Goal: Task Accomplishment & Management: Complete application form

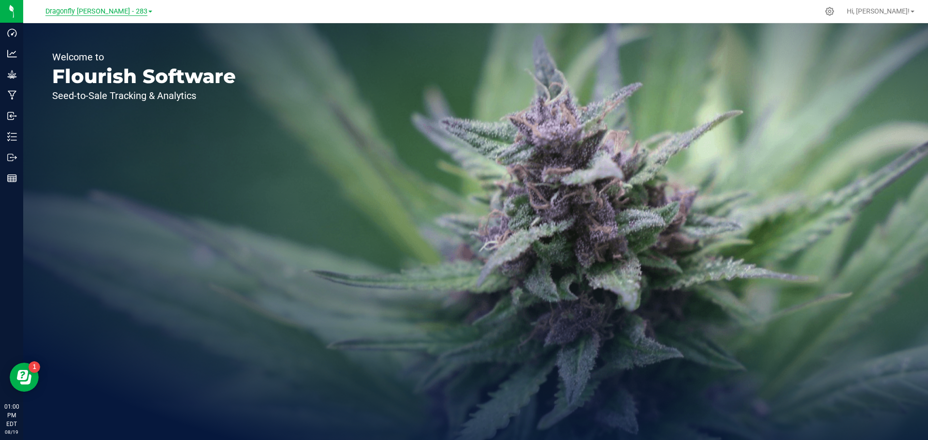
click at [124, 15] on span "Dragonfly [PERSON_NAME] - 283" at bounding box center [96, 11] width 102 height 9
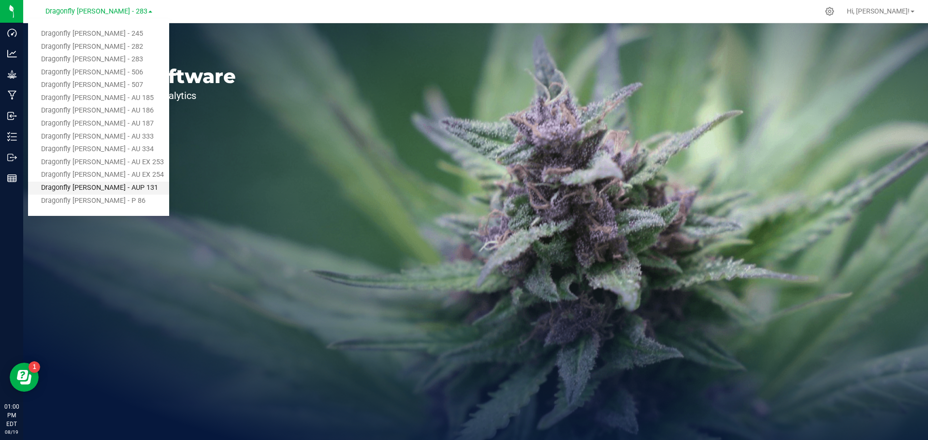
click at [125, 190] on link "Dragonfly [PERSON_NAME] - AUP 131" at bounding box center [98, 188] width 141 height 13
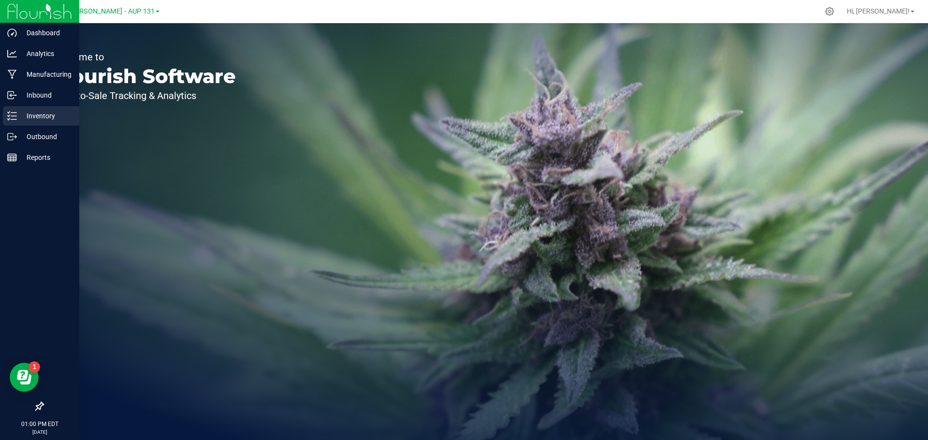
click at [38, 114] on p "Inventory" at bounding box center [46, 116] width 58 height 12
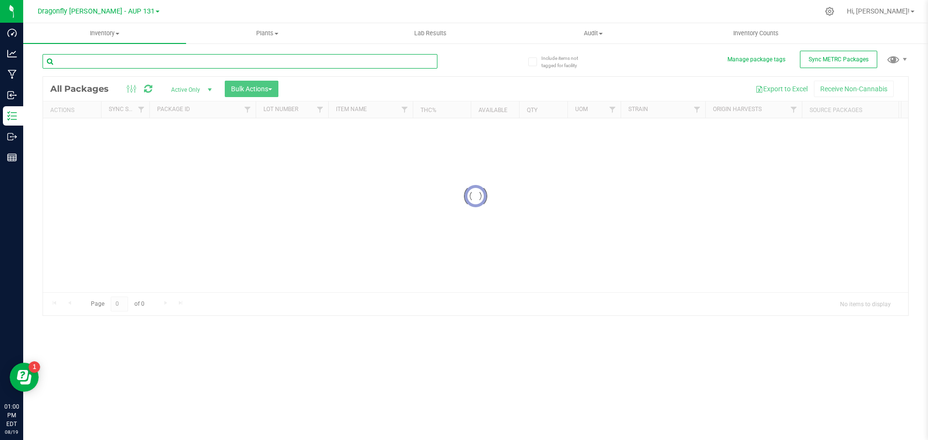
click at [170, 64] on input "text" at bounding box center [240, 61] width 395 height 14
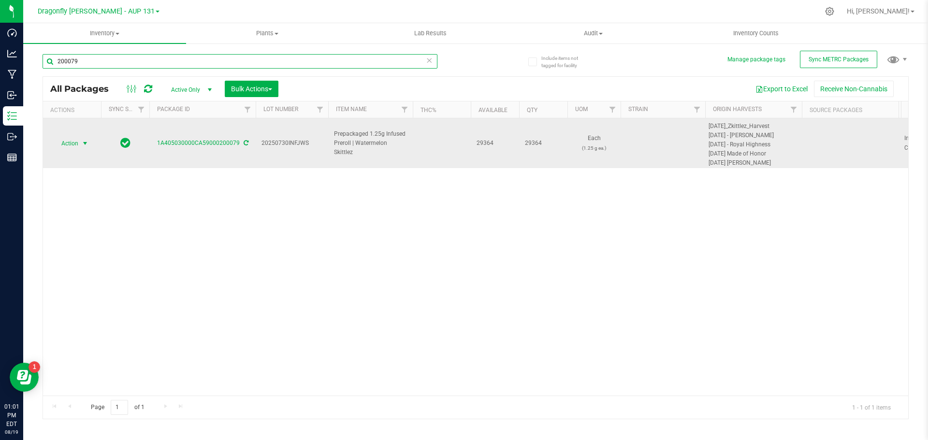
type input "200079"
click at [75, 144] on span "Action" at bounding box center [66, 144] width 26 height 14
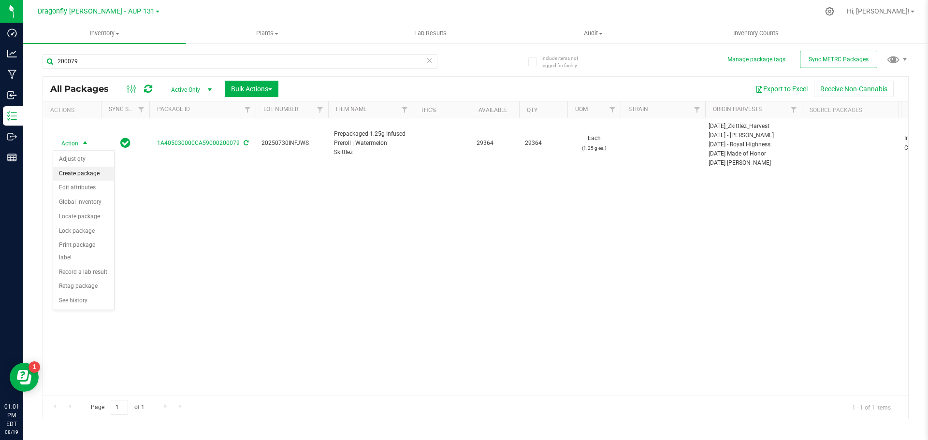
click at [88, 172] on li "Create package" at bounding box center [83, 174] width 61 height 14
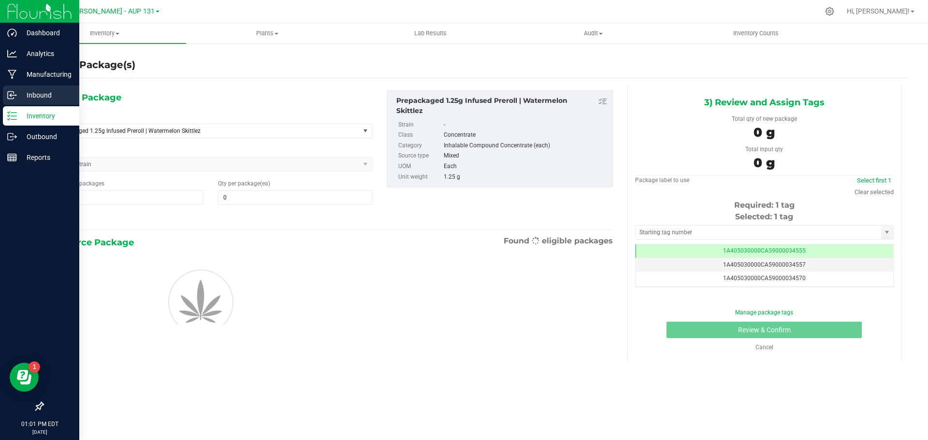
type input "0"
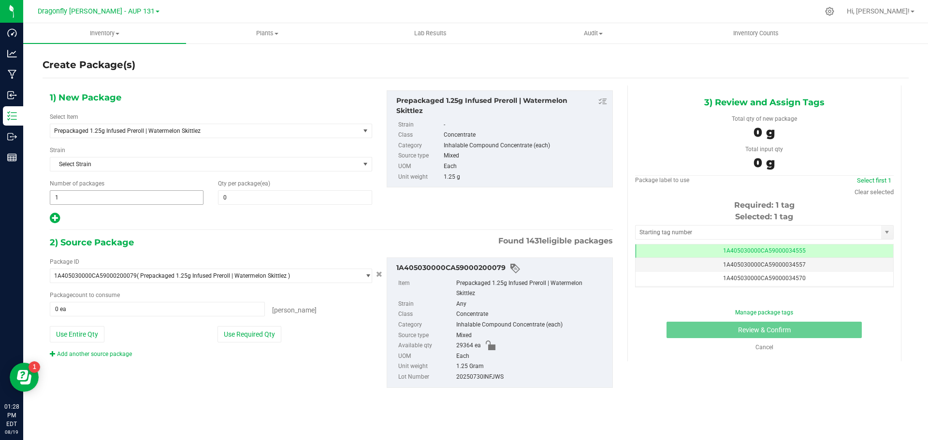
click at [138, 202] on span "1 1" at bounding box center [127, 197] width 154 height 14
click at [138, 202] on input "1" at bounding box center [126, 198] width 153 height 14
type input "30"
click at [260, 198] on span at bounding box center [295, 197] width 154 height 14
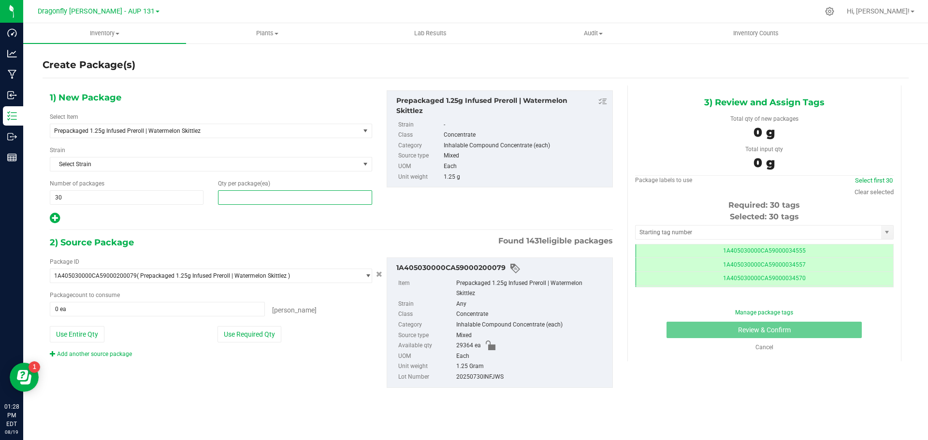
scroll to position [0, 0]
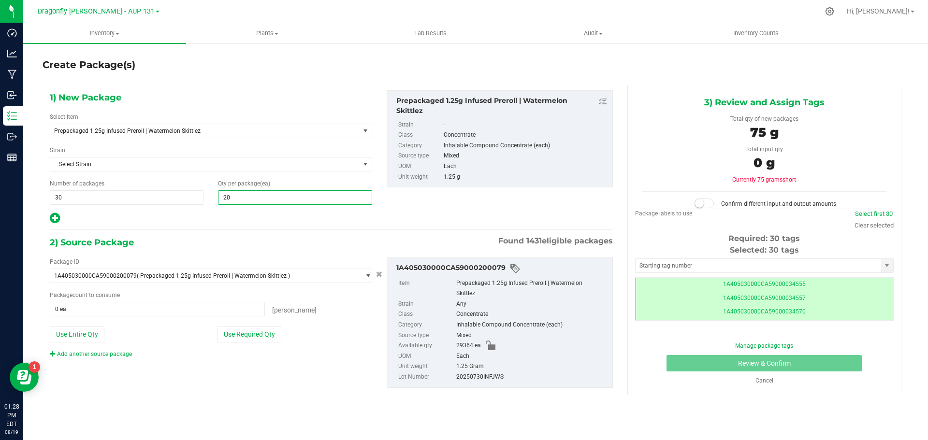
type input "200"
click at [263, 333] on button "Use Required Qty" at bounding box center [249, 334] width 64 height 16
type input "6000 ea"
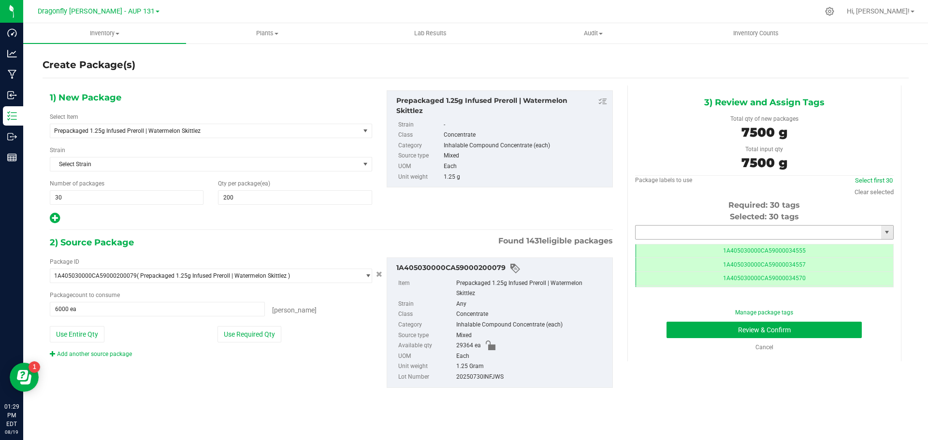
click at [709, 233] on input "text" at bounding box center [757, 233] width 245 height 14
click at [715, 250] on li "1A405030000CA59000225501" at bounding box center [764, 249] width 258 height 14
type input "1A405030000CA59000225501"
click at [769, 332] on button "Review & Confirm" at bounding box center [763, 330] width 195 height 16
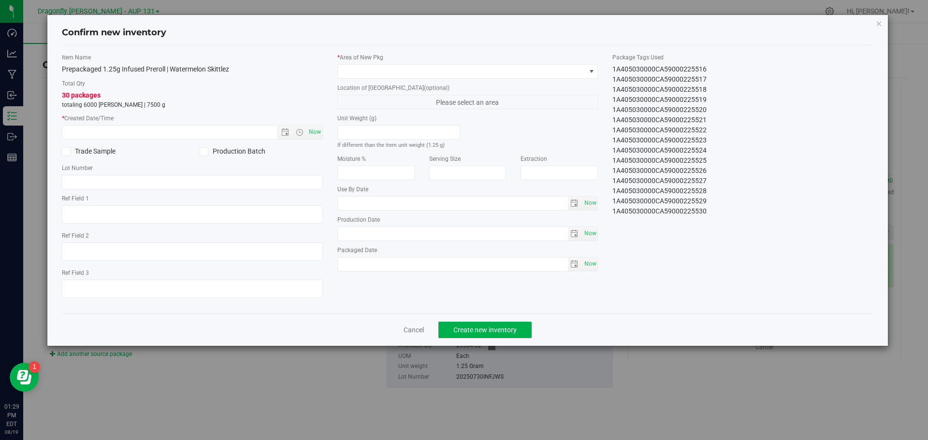
drag, startPoint x: 610, startPoint y: 68, endPoint x: 721, endPoint y: 229, distance: 196.3
click at [721, 229] on div "Item Name Prepackaged 1.25g Infused Preroll | Watermelon Skittlez Total Qty 30 …" at bounding box center [468, 179] width 826 height 253
copy div "1A405030000CA59000225501 1A405030000CA59000225502 1A405030000CA59000225503 1A40…"
click at [414, 327] on link "Cancel" at bounding box center [413, 330] width 20 height 10
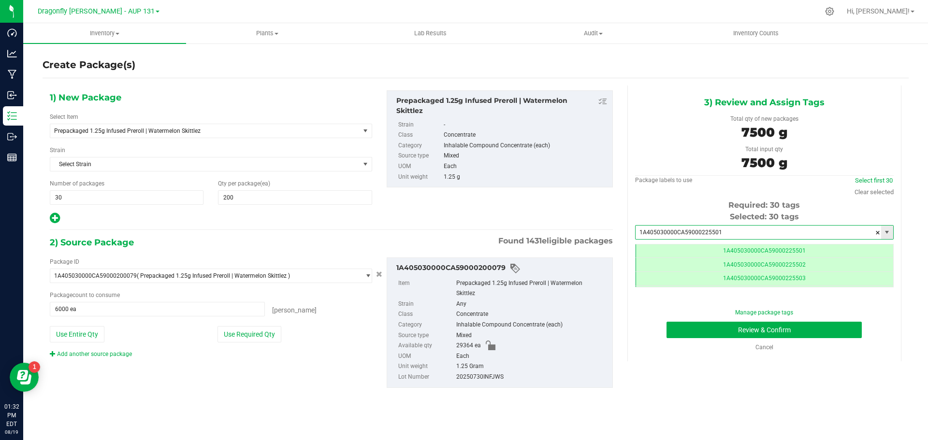
click at [756, 233] on input "1A405030000CA59000225501" at bounding box center [757, 233] width 245 height 14
click at [125, 308] on span "6000 ea 6000" at bounding box center [157, 309] width 215 height 14
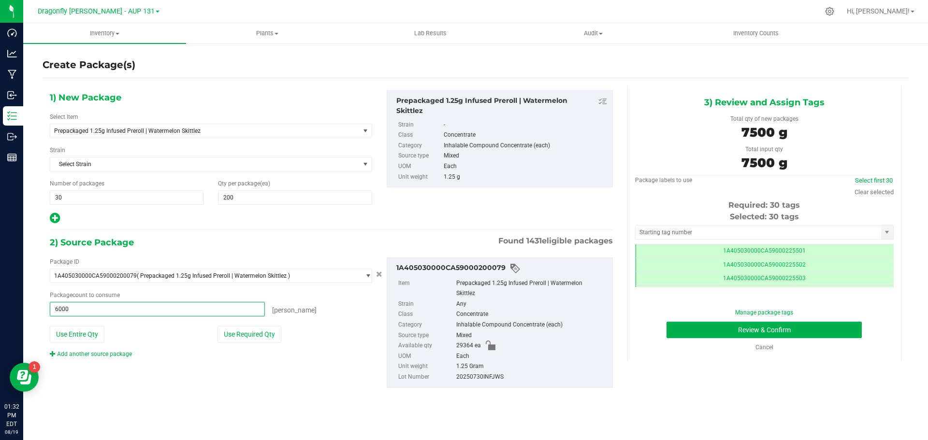
click at [125, 308] on input "6000" at bounding box center [157, 309] width 214 height 14
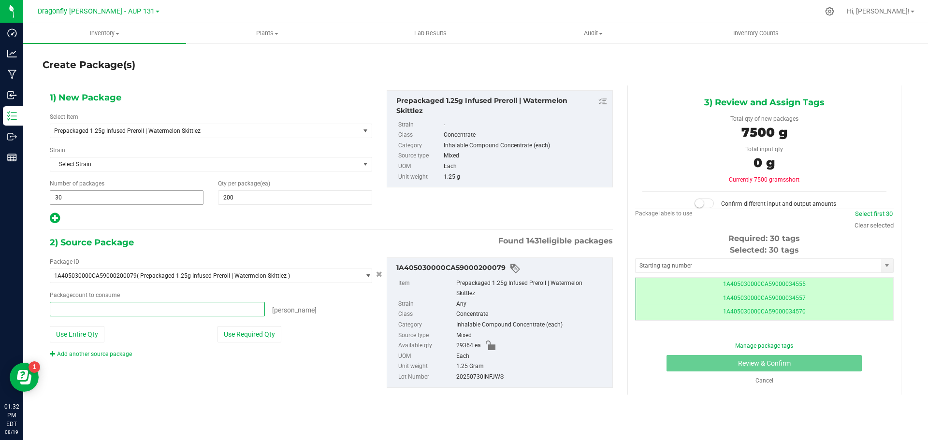
type input "0 ea"
click at [141, 197] on span "30 30" at bounding box center [127, 197] width 154 height 14
click at [141, 197] on input "30" at bounding box center [126, 198] width 153 height 14
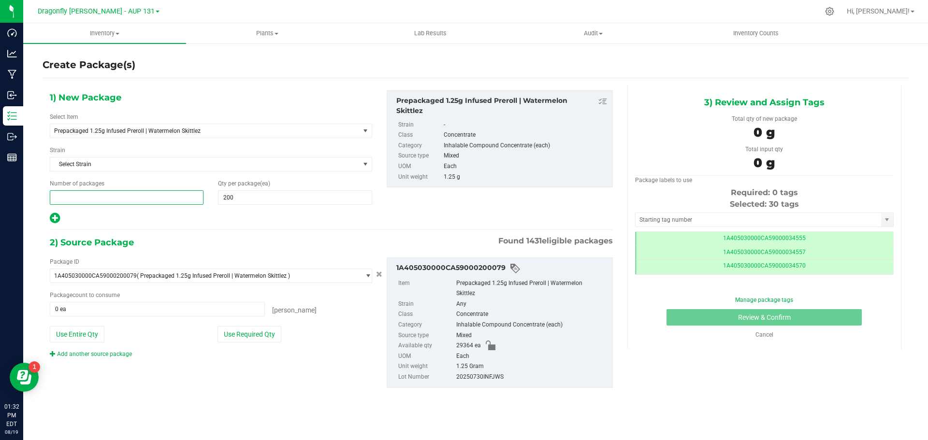
type input "0"
type input "2"
type input "0"
click at [141, 197] on span at bounding box center [127, 197] width 154 height 14
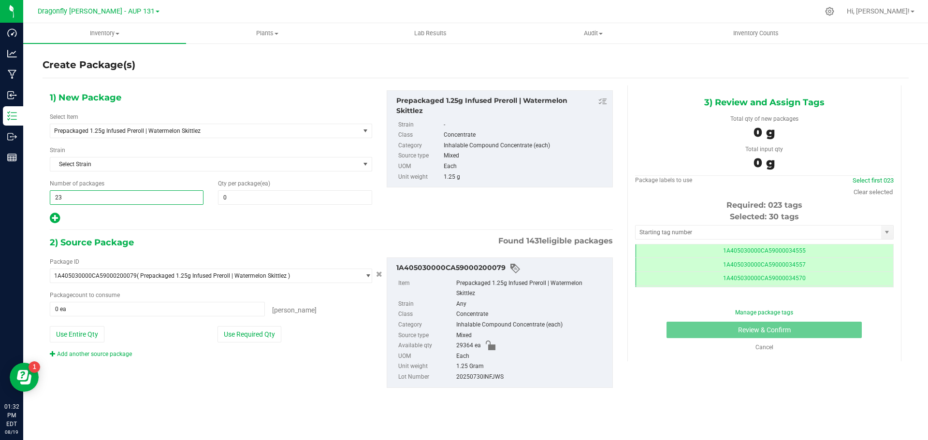
type input "233"
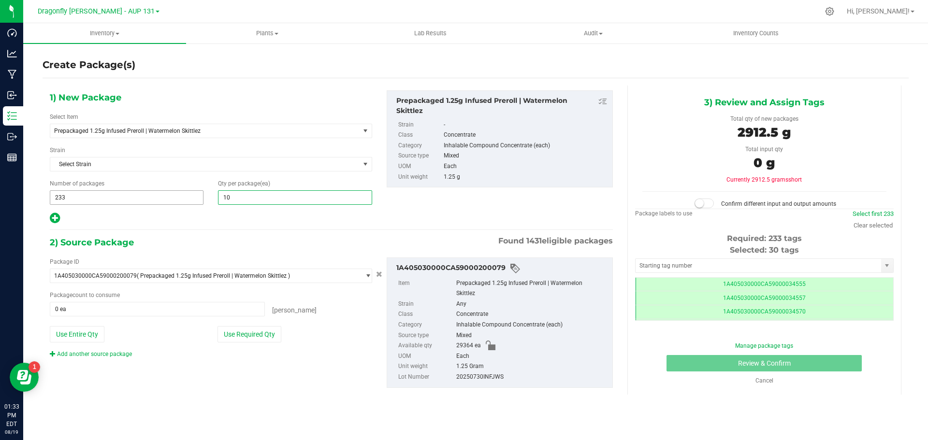
type input "100"
click at [241, 338] on button "Use Required Qty" at bounding box center [249, 334] width 64 height 16
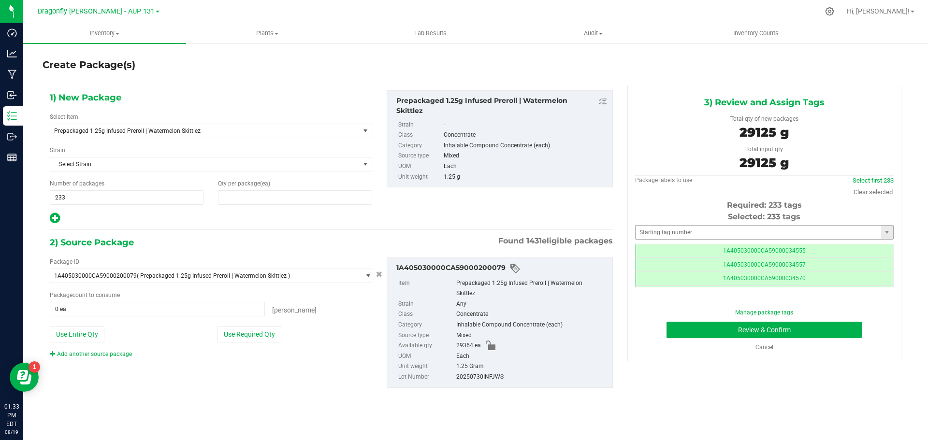
type input "100"
type input "23300 ea"
click at [695, 232] on input "text" at bounding box center [757, 233] width 245 height 14
click at [699, 250] on li "1A405030000CA59000225531" at bounding box center [764, 249] width 258 height 14
type input "1A405030000CA59000225531"
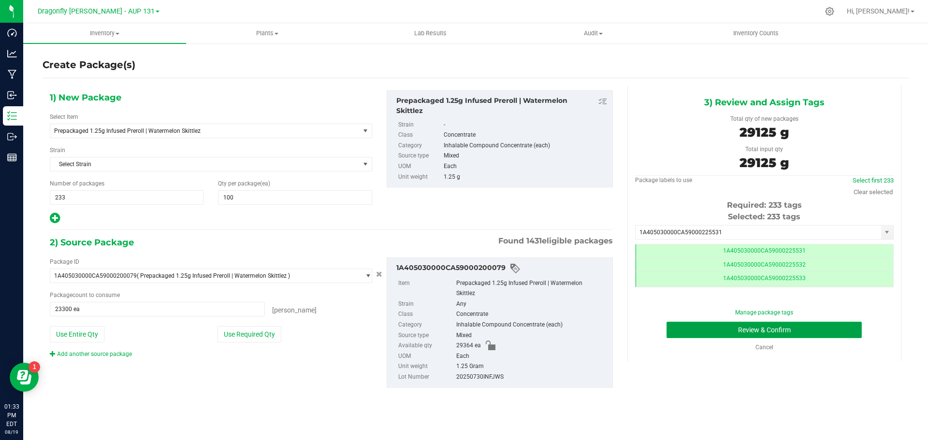
click at [746, 330] on button "Review & Confirm" at bounding box center [763, 330] width 195 height 16
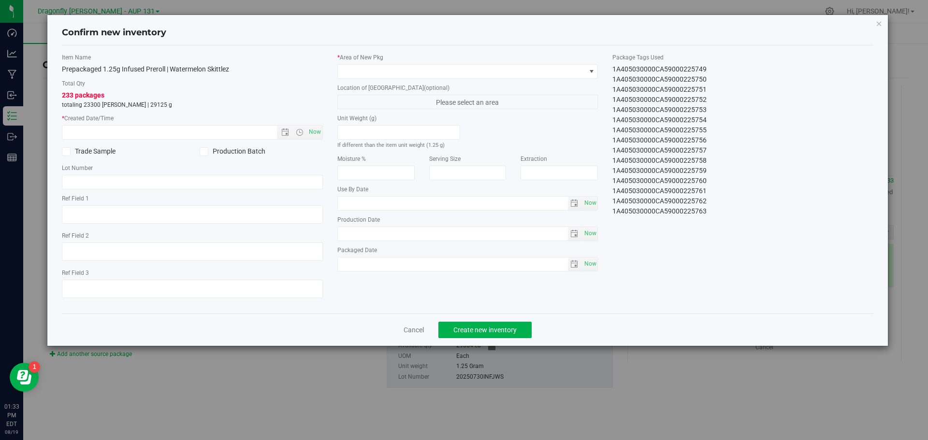
drag, startPoint x: 614, startPoint y: 70, endPoint x: 724, endPoint y: 224, distance: 189.7
click at [724, 224] on div "Item Name Prepackaged 1.25g Infused Preroll | Watermelon Skittlez Total Qty 233…" at bounding box center [468, 179] width 826 height 253
copy div "1A405030000CA59000225531 1A405030000CA59000225532 1A405030000CA59000225533 1A40…"
click at [415, 329] on link "Cancel" at bounding box center [413, 330] width 20 height 10
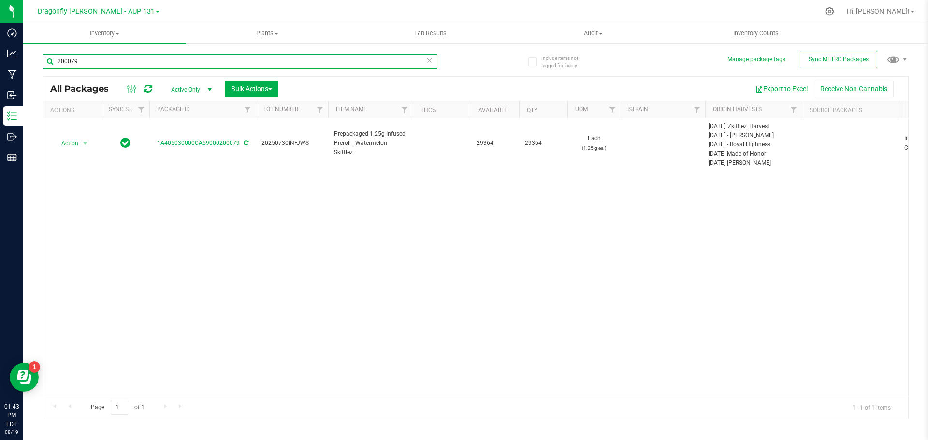
click at [99, 63] on input "200079" at bounding box center [240, 61] width 395 height 14
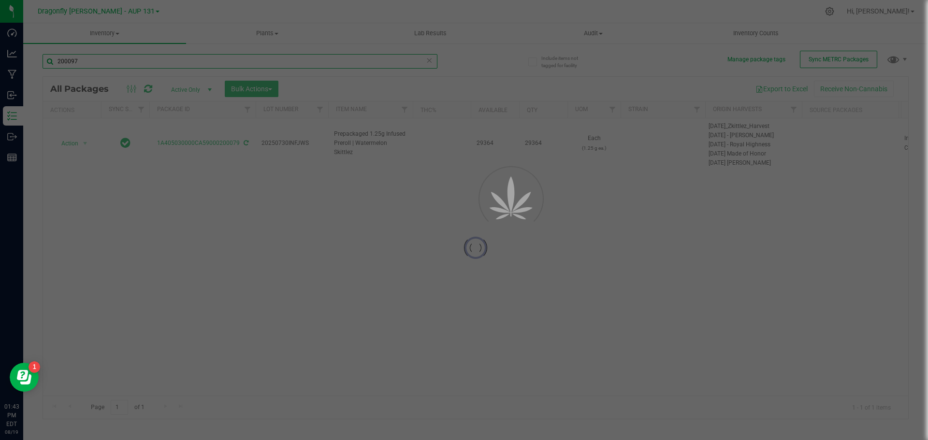
type input "200097"
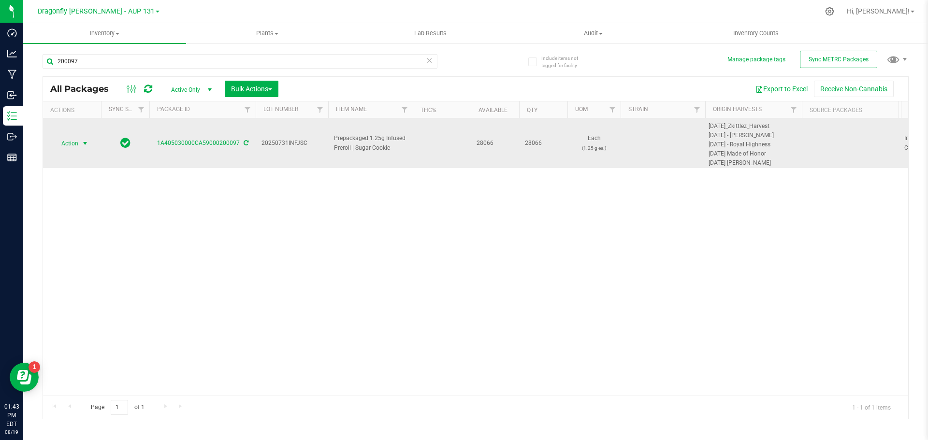
click at [86, 145] on span "select" at bounding box center [85, 144] width 8 height 8
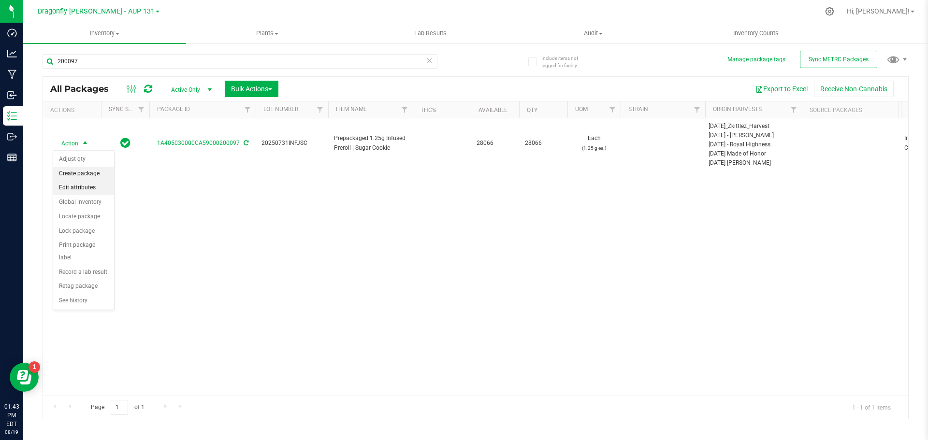
click at [88, 172] on li "Create package" at bounding box center [83, 174] width 61 height 14
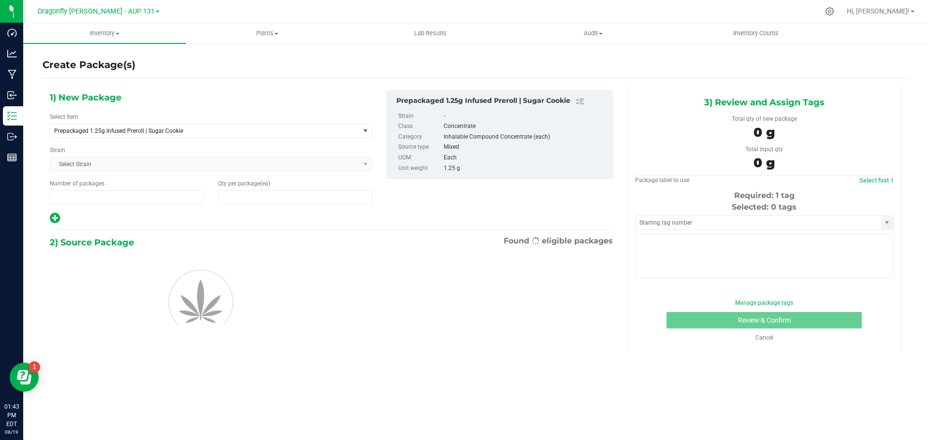
type input "1"
type input "0"
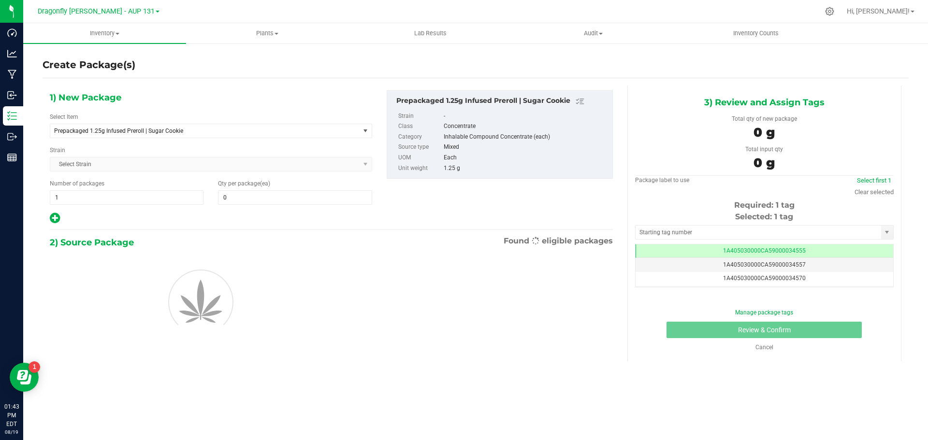
scroll to position [0, 0]
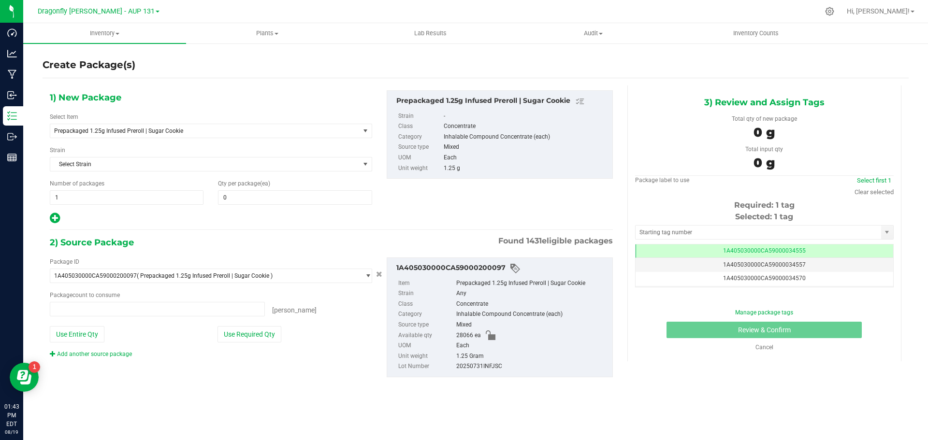
type input "0 ea"
click at [94, 195] on span "1 1" at bounding box center [127, 197] width 154 height 14
click at [94, 195] on input "1" at bounding box center [126, 198] width 153 height 14
type input "30"
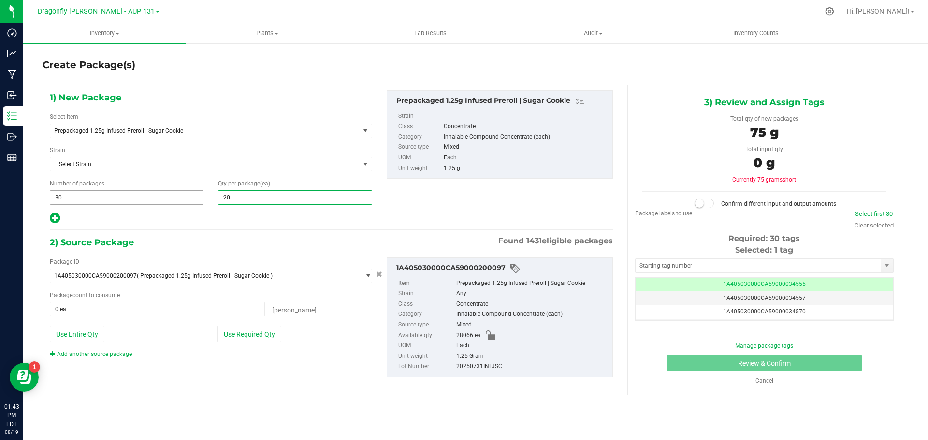
type input "200"
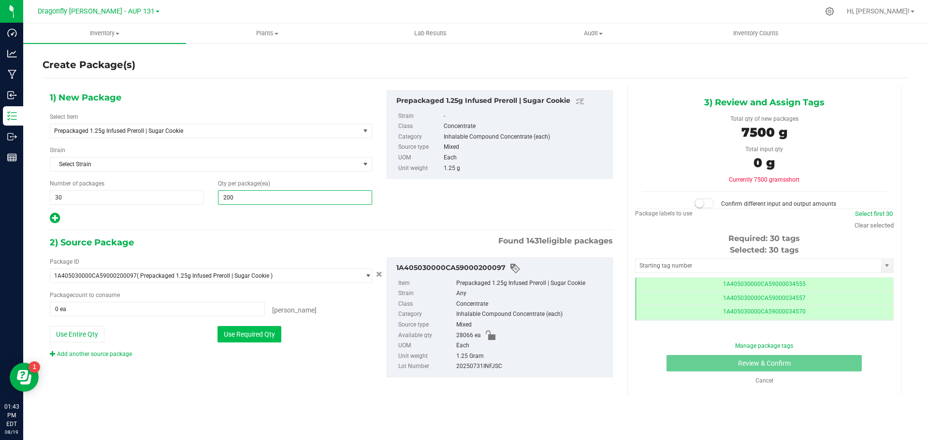
type input "200"
click at [275, 338] on button "Use Required Qty" at bounding box center [249, 334] width 64 height 16
type input "6000 ea"
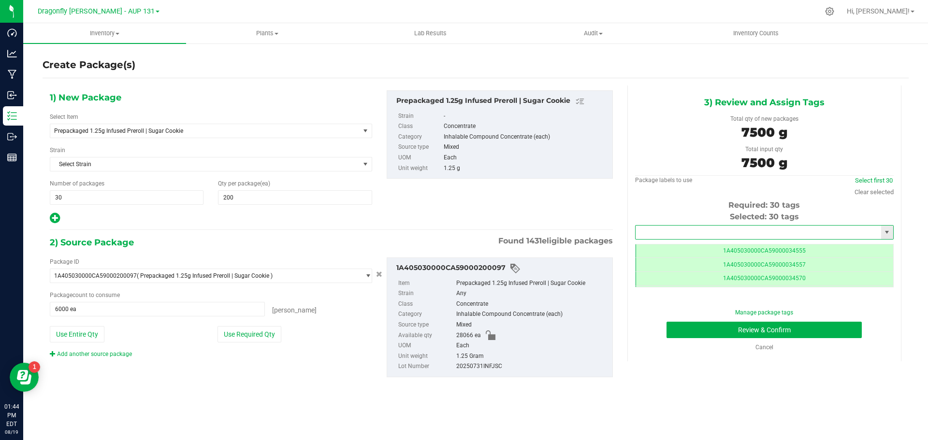
click at [732, 234] on input "text" at bounding box center [757, 233] width 245 height 14
click at [689, 243] on li "1A405030000CA59000225766" at bounding box center [764, 249] width 258 height 14
type input "1A405030000CA59000225766"
click at [761, 333] on button "Review & Confirm" at bounding box center [763, 330] width 195 height 16
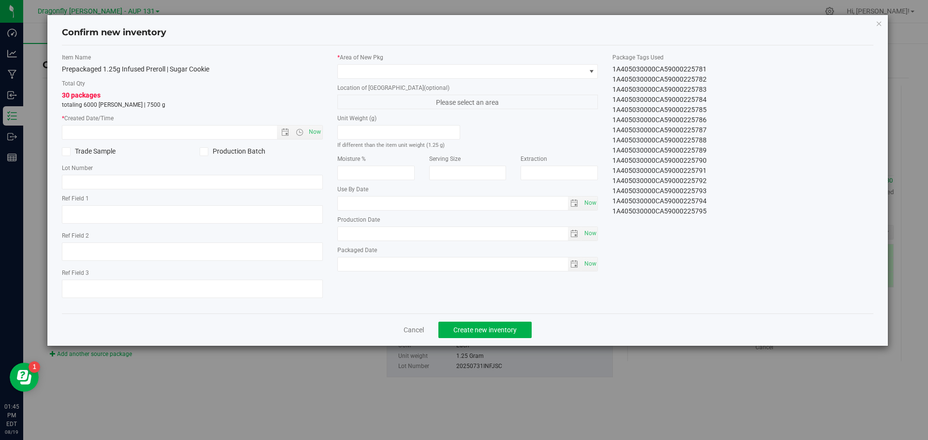
drag, startPoint x: 611, startPoint y: 70, endPoint x: 735, endPoint y: 236, distance: 207.4
click at [735, 236] on div "Item Name Prepackaged 1.25g Infused Preroll | Sugar Cookie Total Qty 30 package…" at bounding box center [468, 179] width 826 height 253
copy div "1A405030000CA59000225766 1A405030000CA59000225767 1A405030000CA59000225768 1A40…"
click at [410, 331] on link "Cancel" at bounding box center [413, 330] width 20 height 10
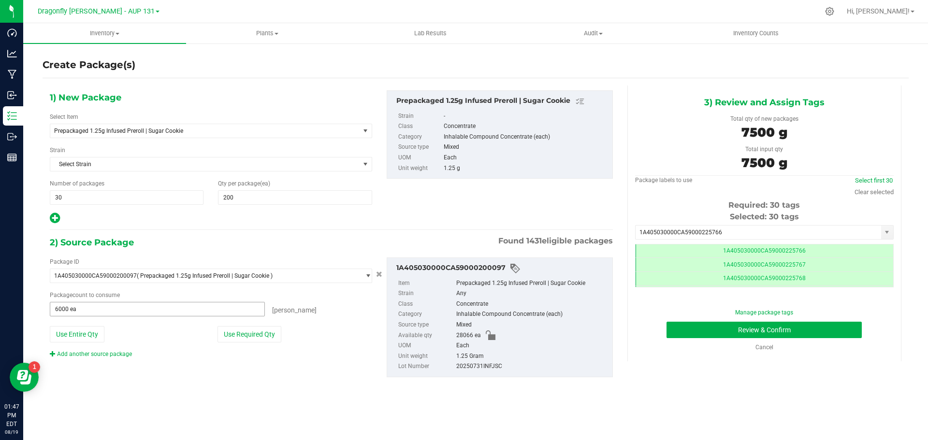
click at [218, 305] on span "6000 ea 6000" at bounding box center [157, 309] width 215 height 14
click at [218, 305] on input "6000" at bounding box center [157, 309] width 214 height 14
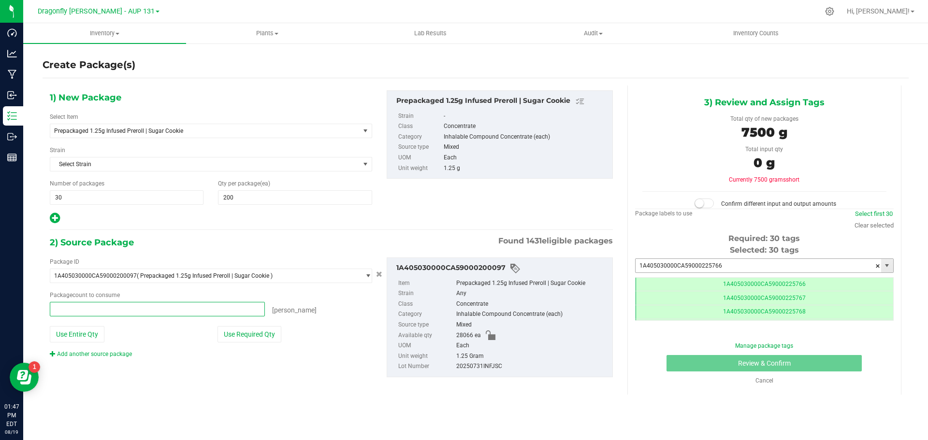
type input "0 ea"
click at [738, 261] on input "1A405030000CA59000225766" at bounding box center [757, 266] width 245 height 14
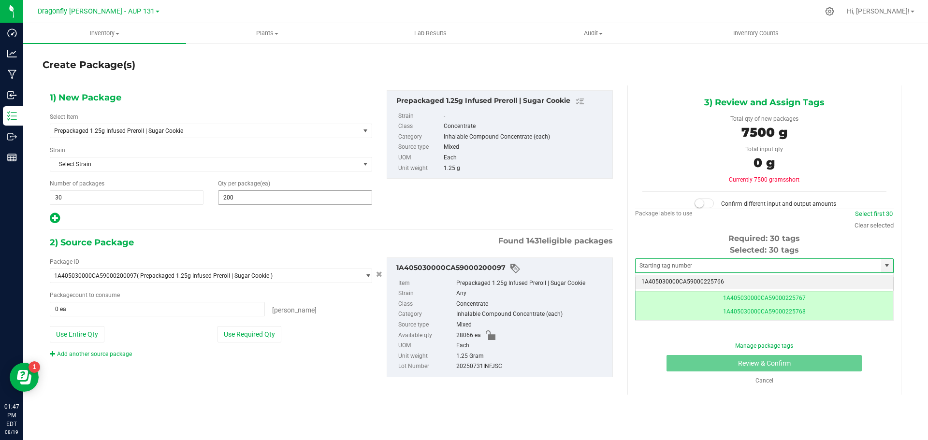
click at [343, 196] on input "200" at bounding box center [294, 198] width 153 height 14
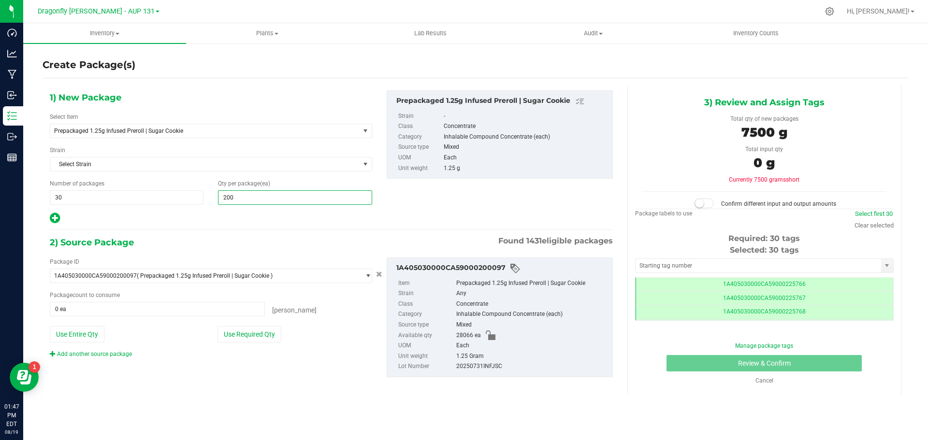
click at [343, 196] on input "200" at bounding box center [294, 198] width 153 height 14
type input "100"
click at [161, 199] on span "30 30" at bounding box center [127, 197] width 154 height 14
click at [161, 199] on input "30" at bounding box center [126, 198] width 153 height 14
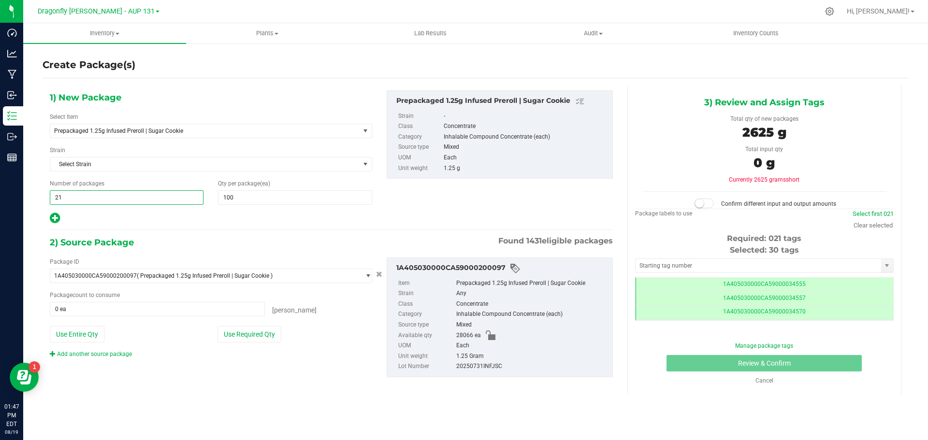
type input "219"
click at [228, 340] on button "Use Required Qty" at bounding box center [249, 334] width 64 height 16
type input "219"
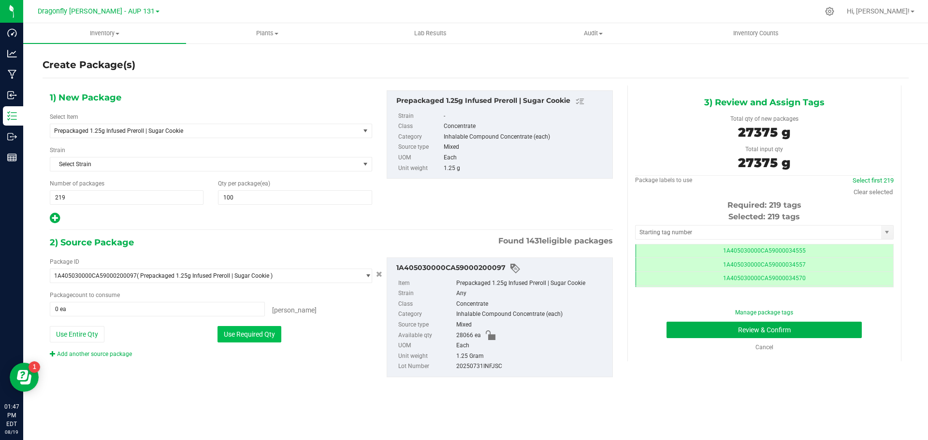
type input "21900 ea"
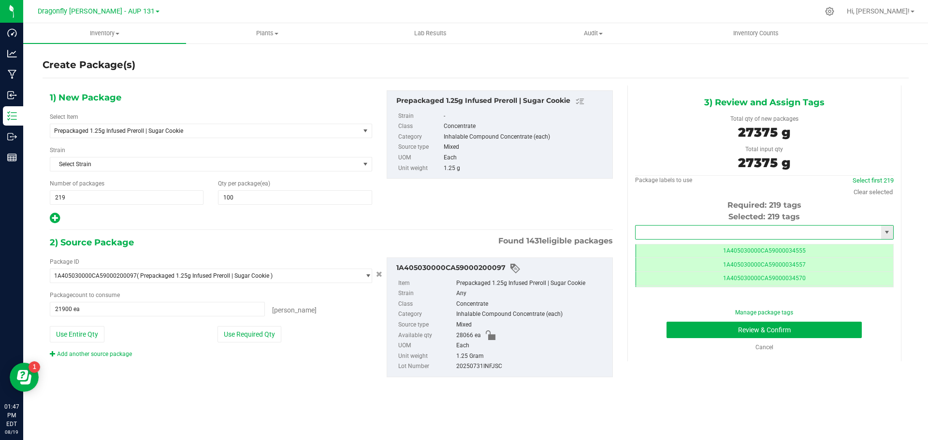
click at [759, 230] on input "text" at bounding box center [757, 233] width 245 height 14
click at [748, 246] on li "1A405030000CA59000225796" at bounding box center [764, 249] width 258 height 14
type input "1A405030000CA59000225796"
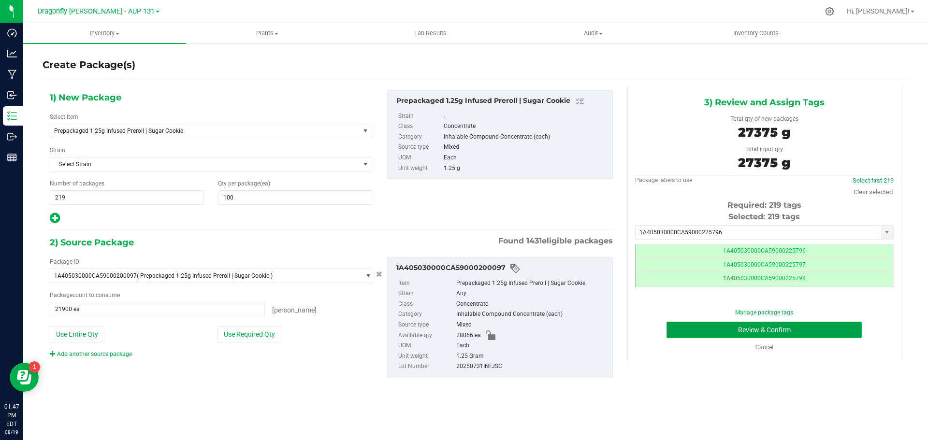
click at [800, 333] on button "Review & Confirm" at bounding box center [763, 330] width 195 height 16
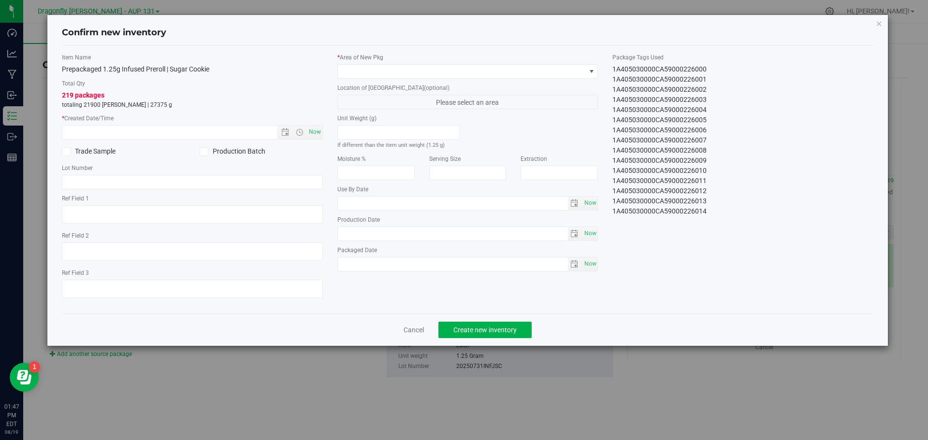
drag, startPoint x: 611, startPoint y: 70, endPoint x: 726, endPoint y: 237, distance: 202.6
click at [720, 232] on div "Item Name Prepackaged 1.25g Infused Preroll | Sugar Cookie Total Qty 219 packag…" at bounding box center [468, 179] width 826 height 253
copy div "1A405030000CA59000225796 1A405030000CA59000225797 1A405030000CA59000225798 1A40…"
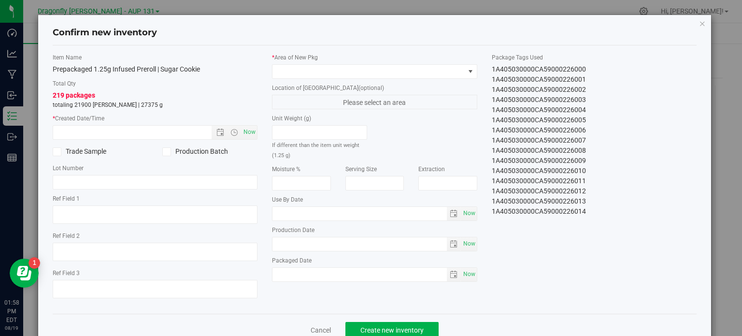
scroll to position [2070, 0]
click at [699, 22] on icon "button" at bounding box center [702, 23] width 7 height 12
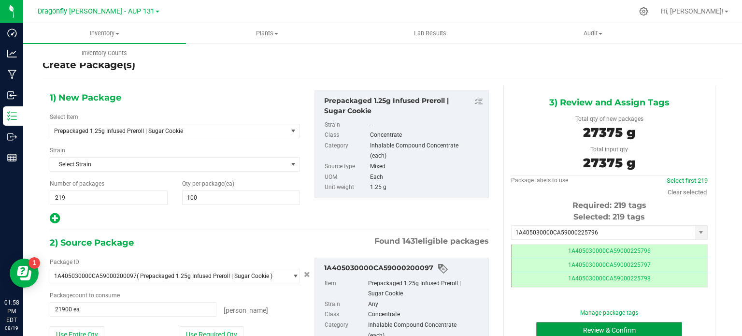
scroll to position [1, 0]
